Goal: Information Seeking & Learning: Find specific fact

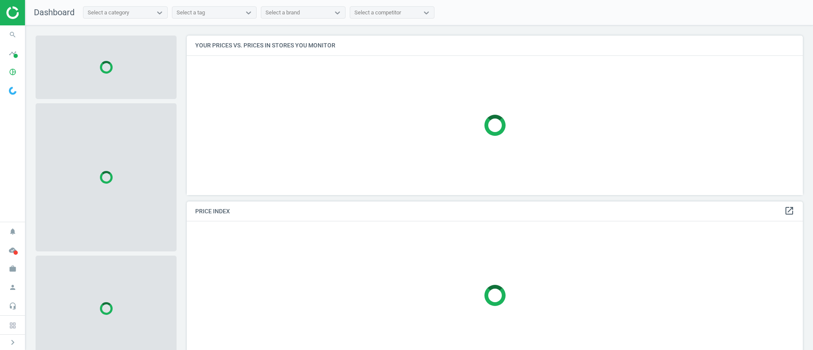
scroll to position [179, 626]
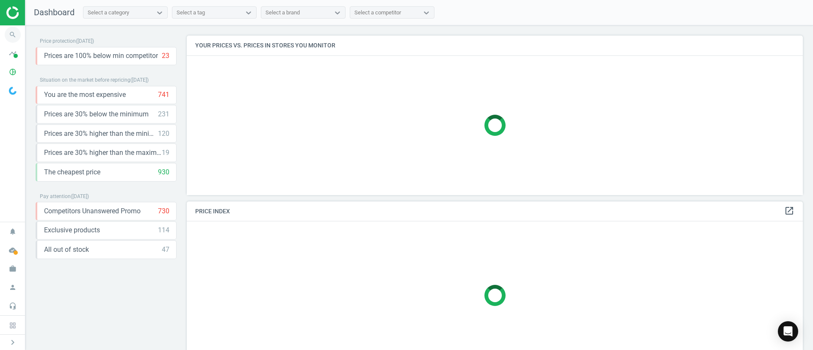
click at [17, 33] on icon "search" at bounding box center [13, 35] width 16 height 16
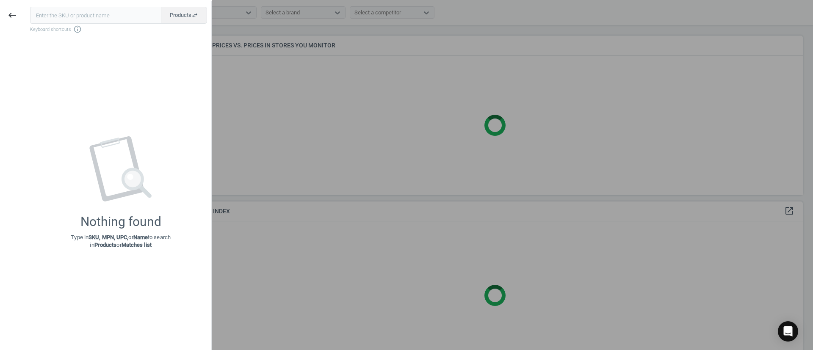
click at [345, 133] on div at bounding box center [406, 175] width 813 height 350
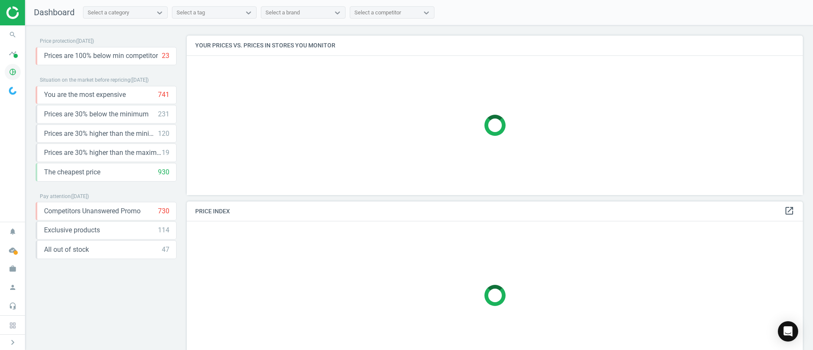
click at [11, 72] on icon "pie_chart_outlined" at bounding box center [13, 72] width 16 height 16
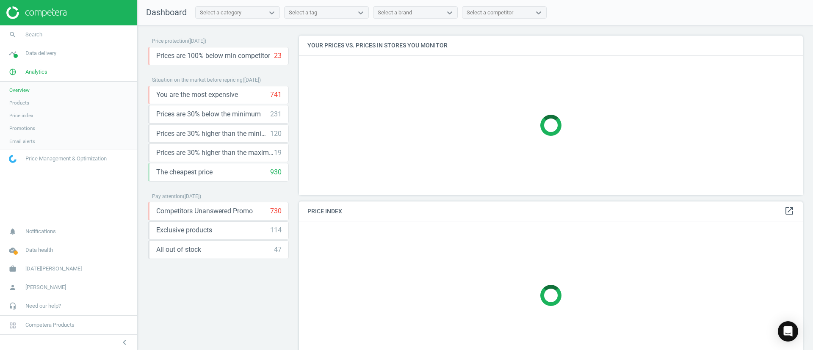
scroll to position [179, 514]
click at [28, 103] on span "Products" at bounding box center [19, 102] width 20 height 7
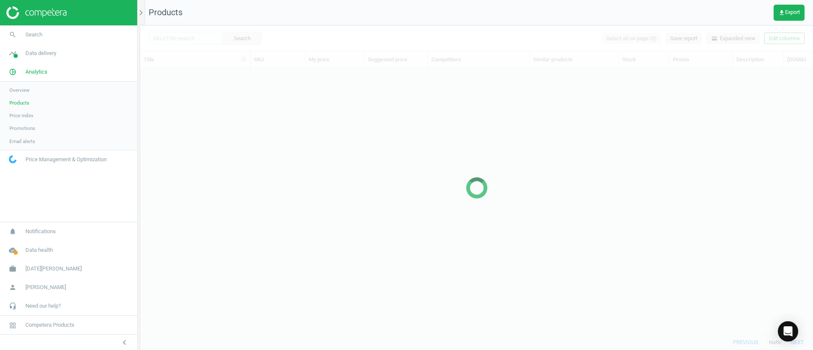
scroll to position [246, 663]
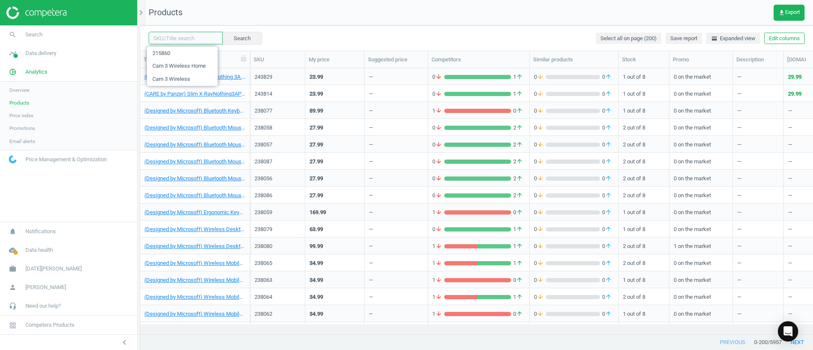
click at [199, 36] on input "text" at bounding box center [186, 38] width 74 height 13
paste input "232690"
type input "232690"
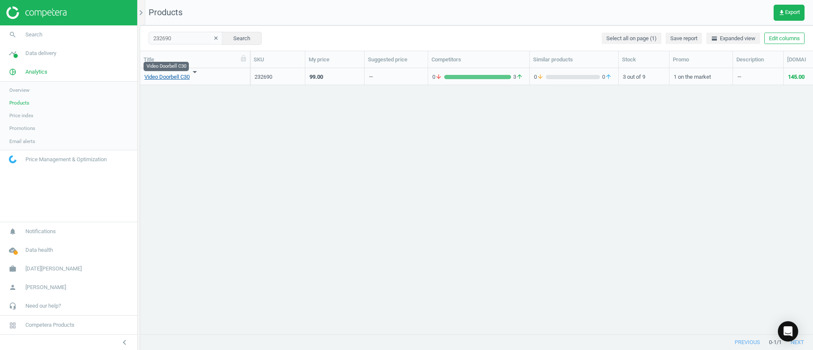
click at [183, 78] on link "Video Doorbell C30" at bounding box center [166, 77] width 45 height 8
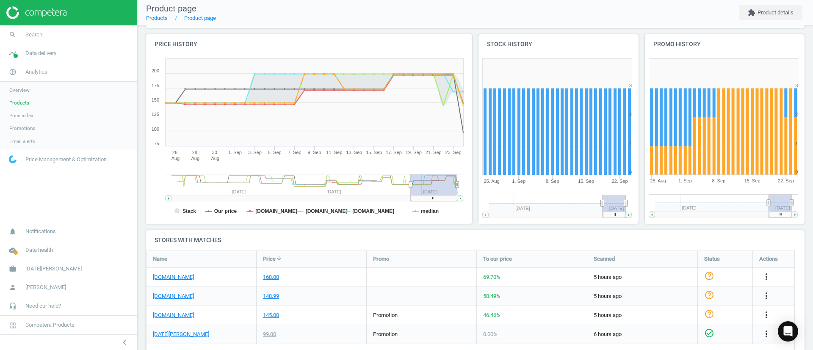
scroll to position [39, 0]
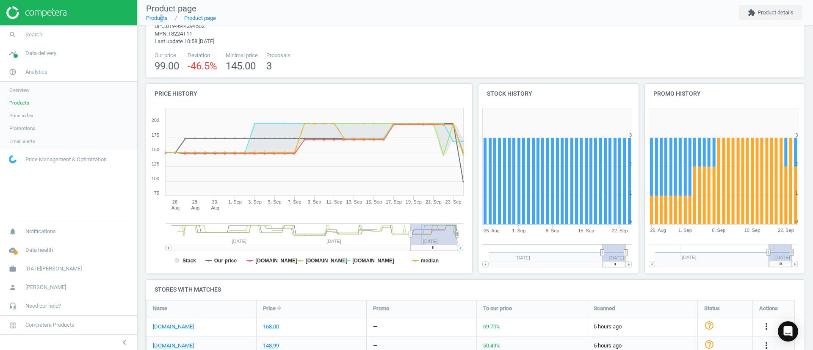
click at [161, 25] on nav "Product page Products Product page extension Product details" at bounding box center [475, 12] width 675 height 25
click at [158, 15] on link "Products" at bounding box center [157, 18] width 22 height 6
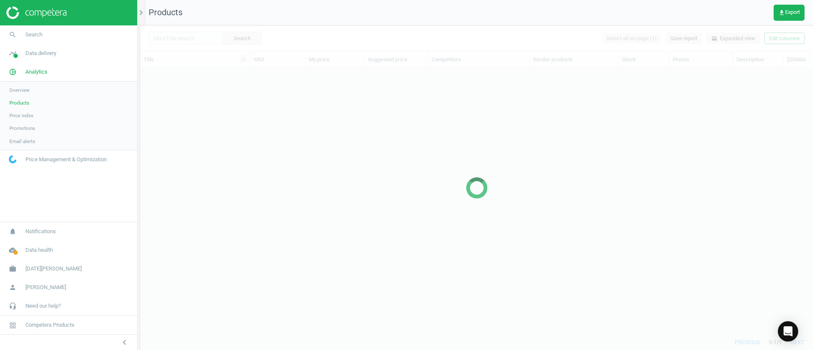
scroll to position [246, 663]
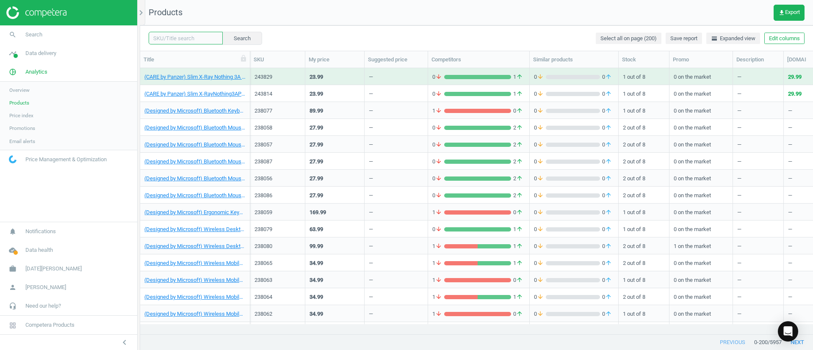
click at [196, 39] on input "text" at bounding box center [186, 38] width 74 height 13
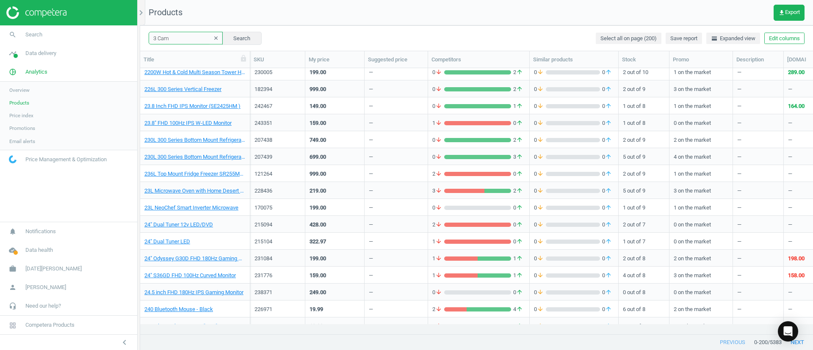
scroll to position [3131, 0]
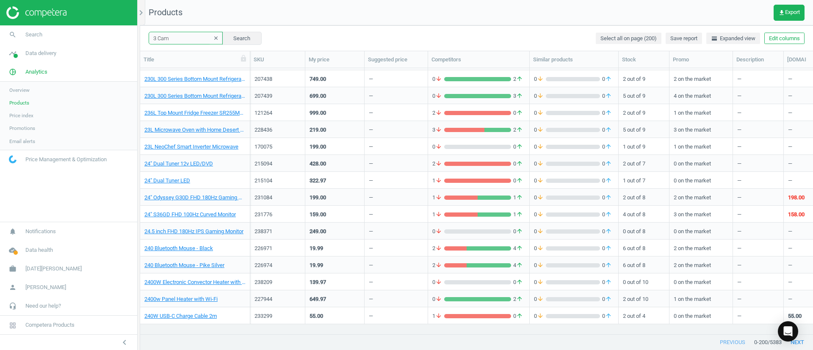
click at [182, 38] on input "3 Cam" at bounding box center [186, 38] width 74 height 13
click at [179, 38] on input "3 Cam" at bounding box center [186, 38] width 74 height 13
type input "3"
